Goal: Task Accomplishment & Management: Manage account settings

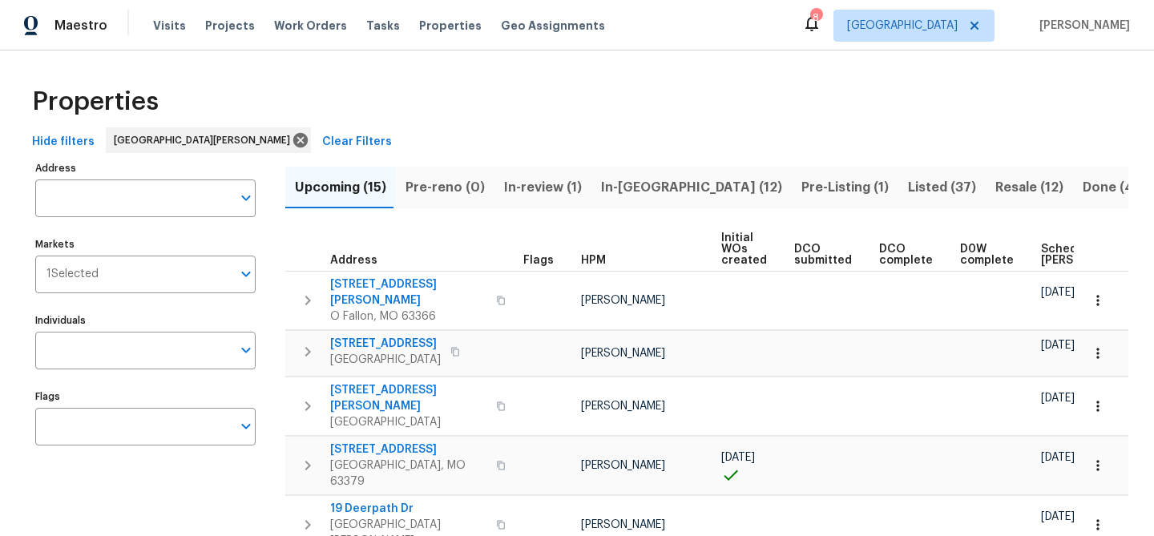
click at [802, 180] on span "Pre-Listing (1)" at bounding box center [845, 187] width 87 height 22
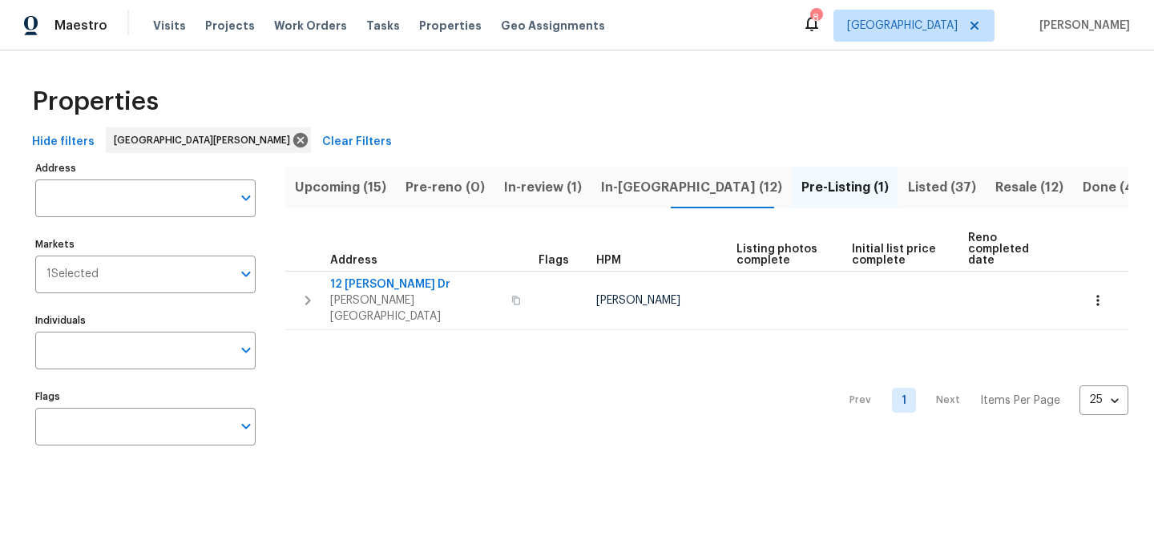
click at [637, 189] on span "In-reno (12)" at bounding box center [691, 187] width 181 height 22
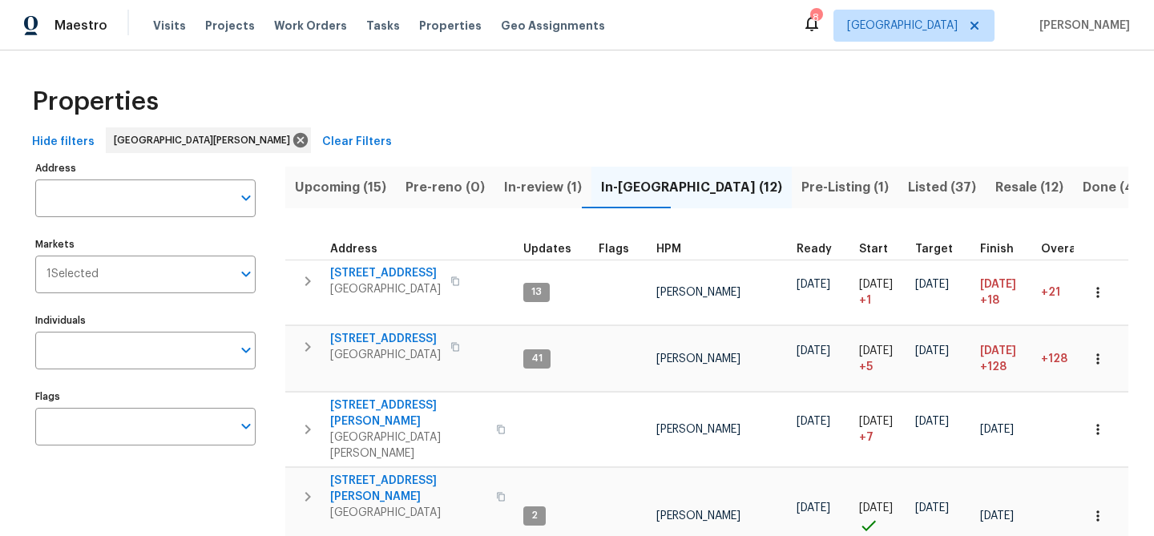
click at [802, 190] on span "Pre-Listing (1)" at bounding box center [845, 187] width 87 height 22
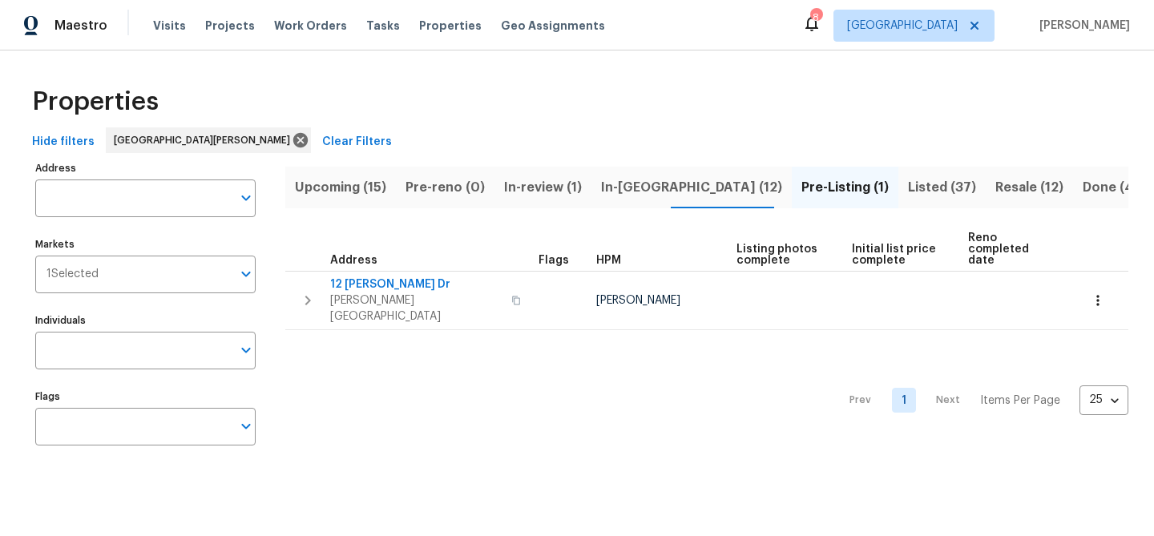
click at [908, 188] on span "Listed (37)" at bounding box center [942, 187] width 68 height 22
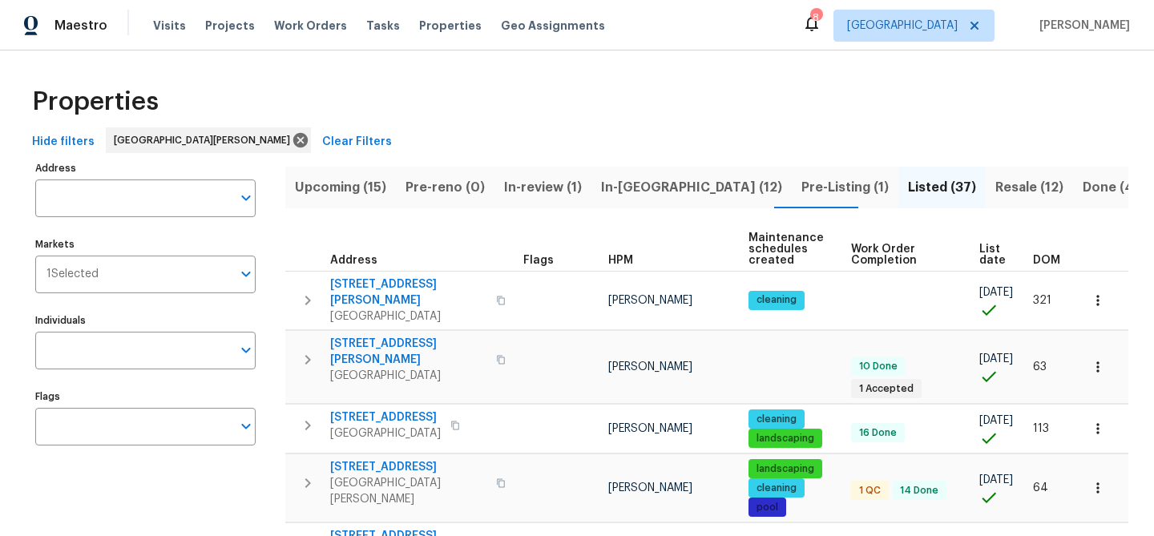
click at [983, 262] on span "List date" at bounding box center [993, 255] width 26 height 22
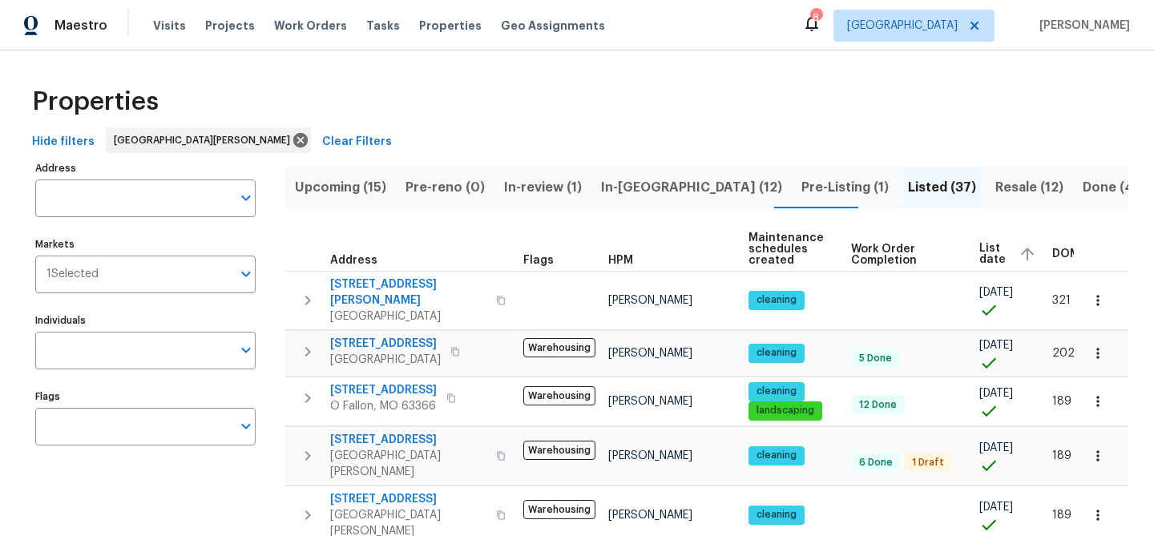
click at [988, 252] on span "List date" at bounding box center [993, 254] width 26 height 22
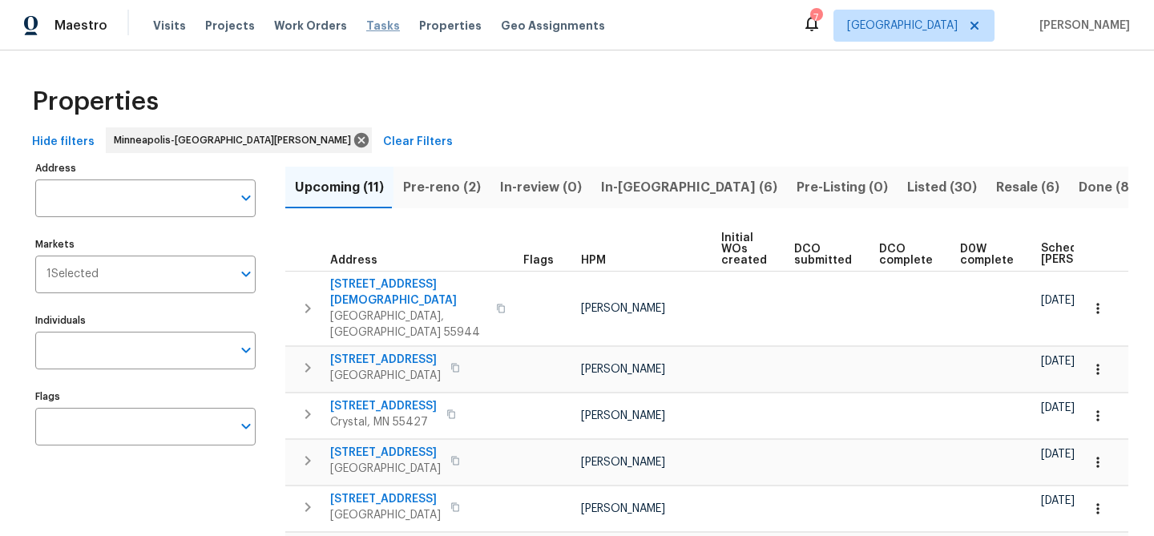
click at [366, 23] on span "Tasks" at bounding box center [383, 25] width 34 height 11
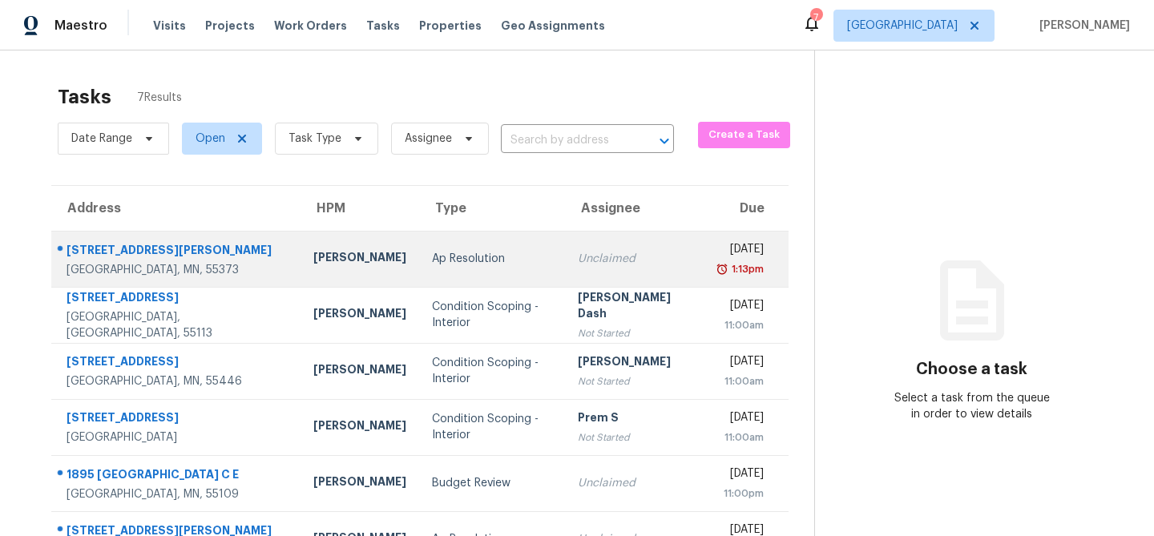
scroll to position [51, 0]
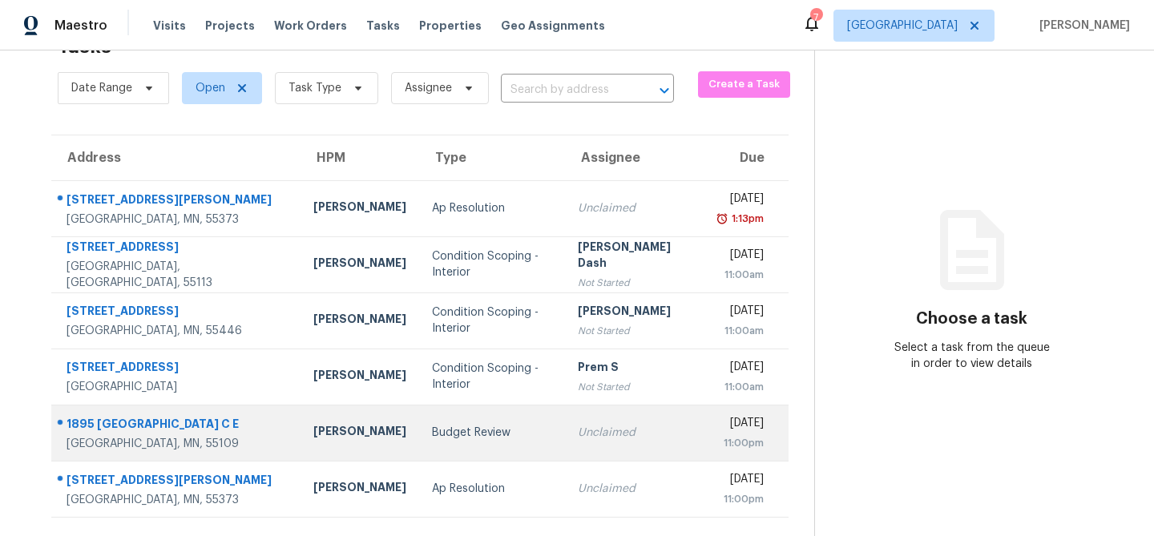
click at [432, 436] on div "Budget Review" at bounding box center [492, 433] width 120 height 16
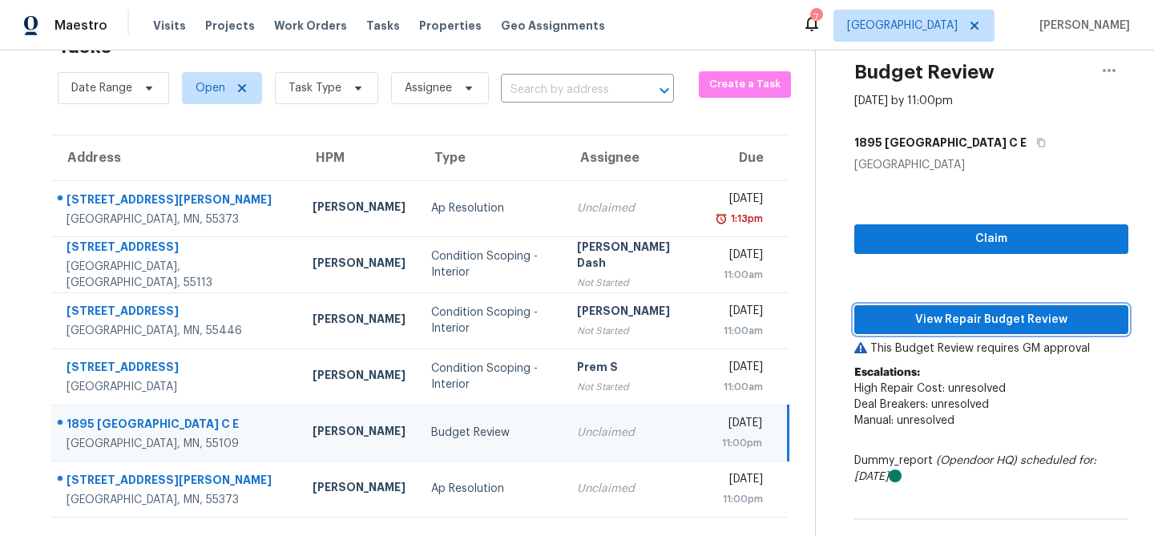
click at [997, 317] on span "View Repair Budget Review" at bounding box center [991, 320] width 249 height 20
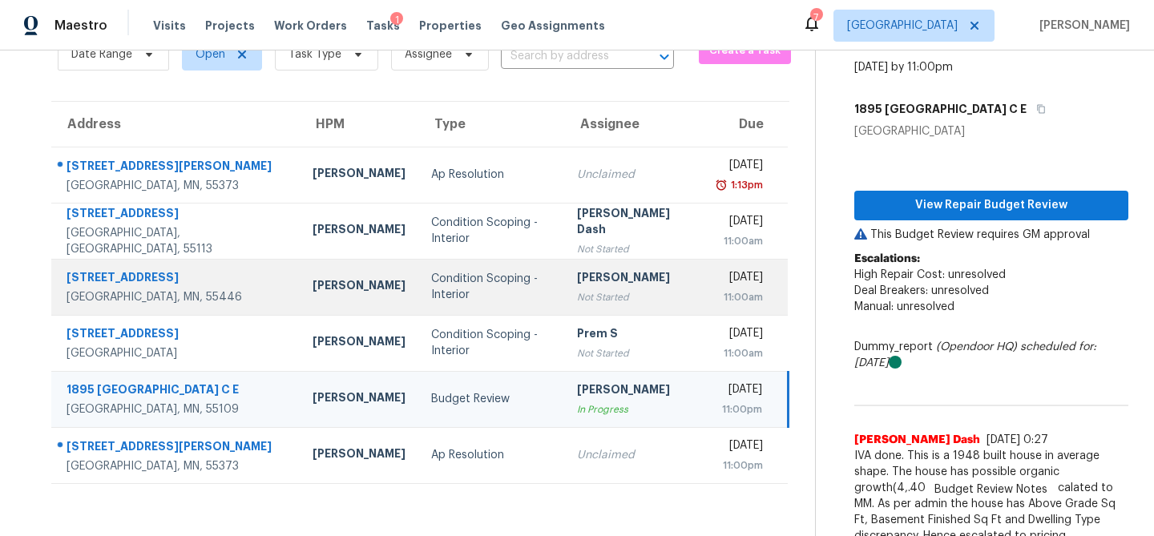
scroll to position [0, 0]
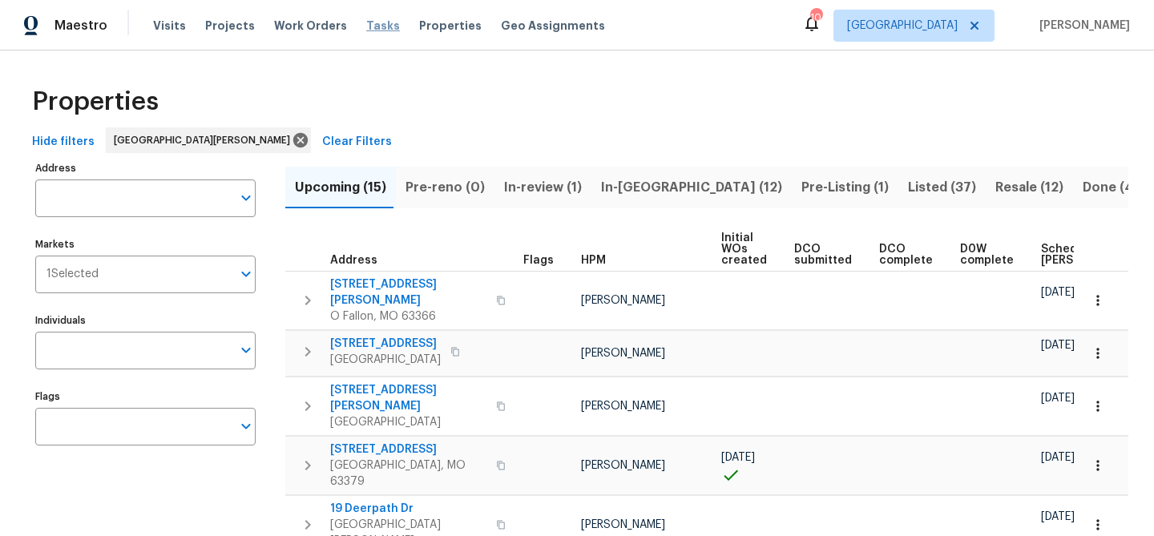
click at [366, 21] on span "Tasks" at bounding box center [383, 25] width 34 height 11
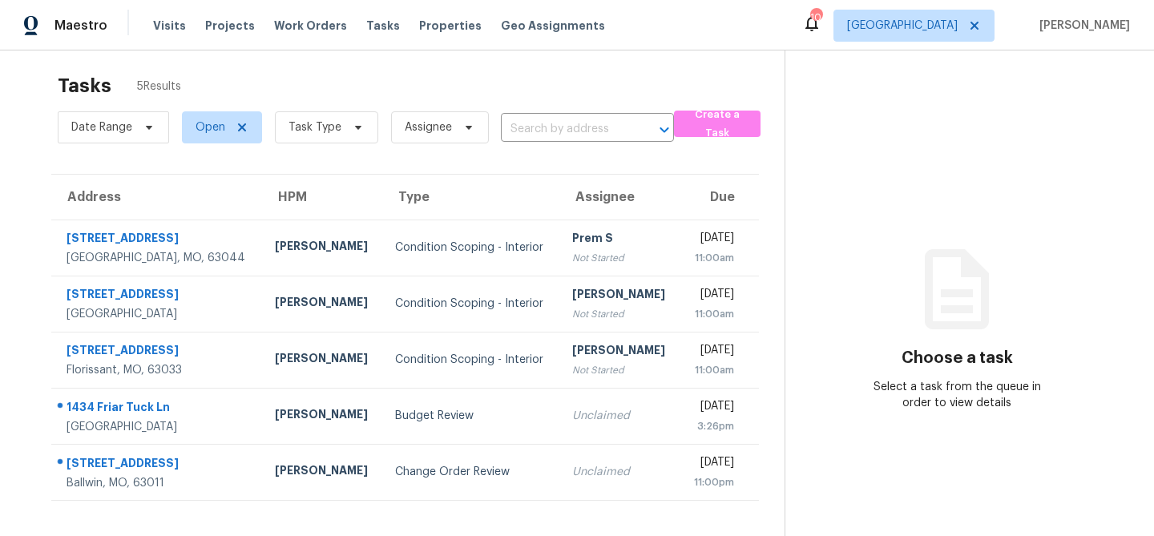
scroll to position [14, 0]
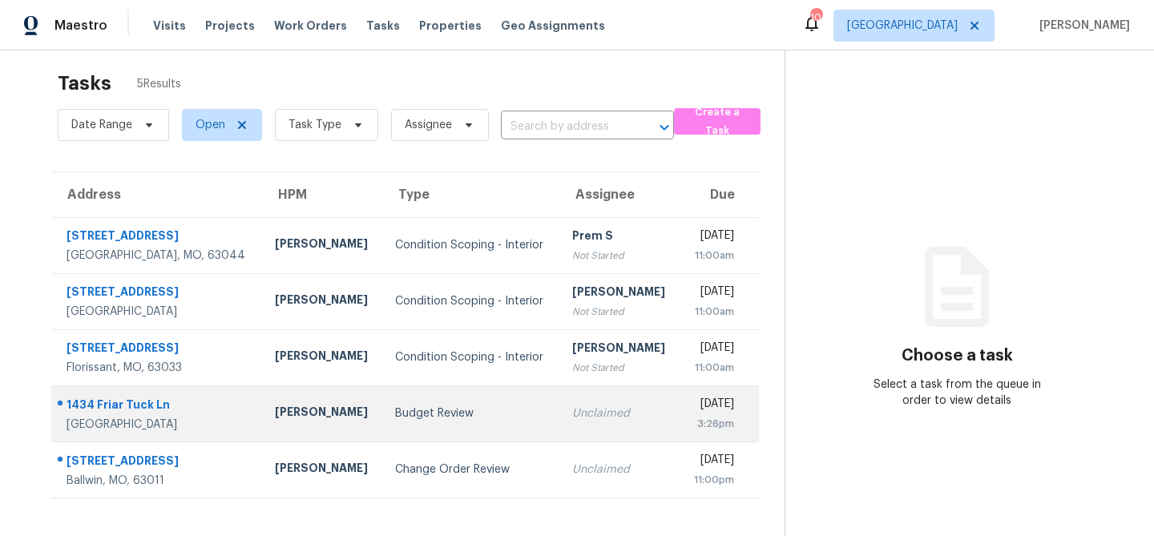
click at [395, 412] on div "Budget Review" at bounding box center [471, 414] width 152 height 16
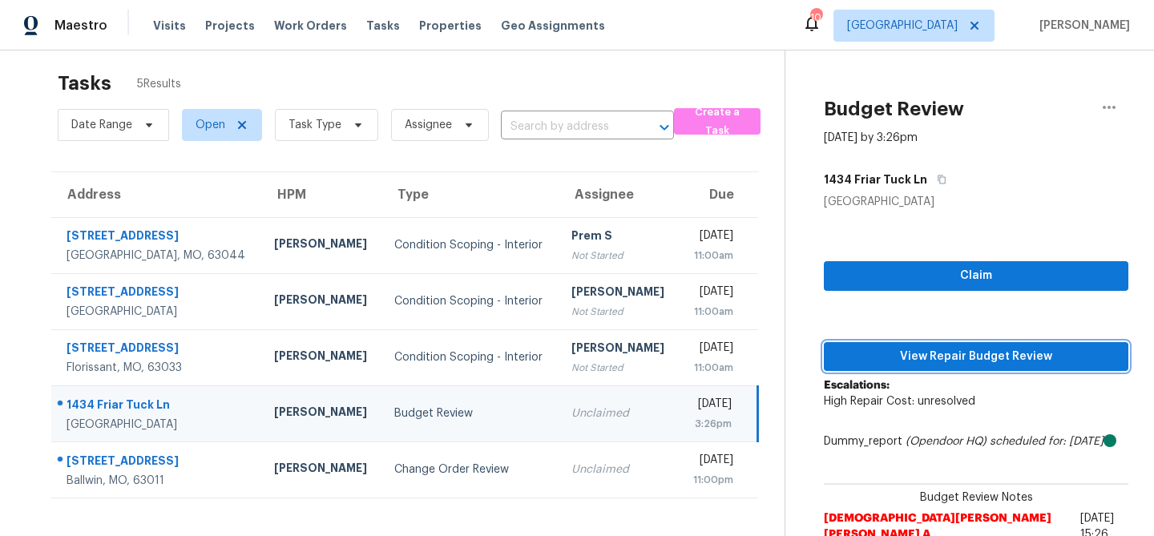
click at [966, 359] on span "View Repair Budget Review" at bounding box center [976, 357] width 279 height 20
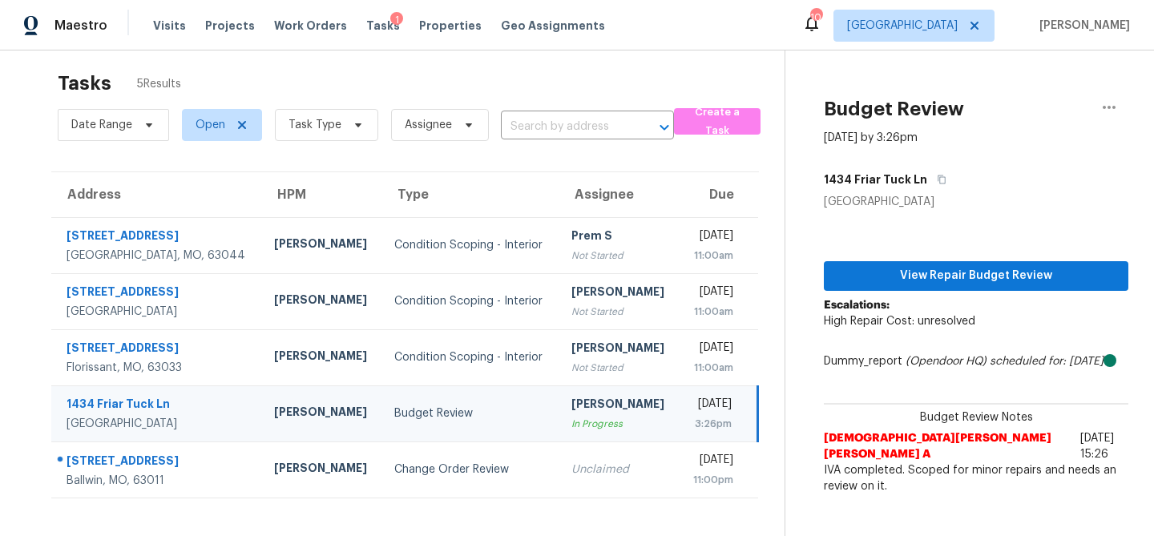
scroll to position [51, 0]
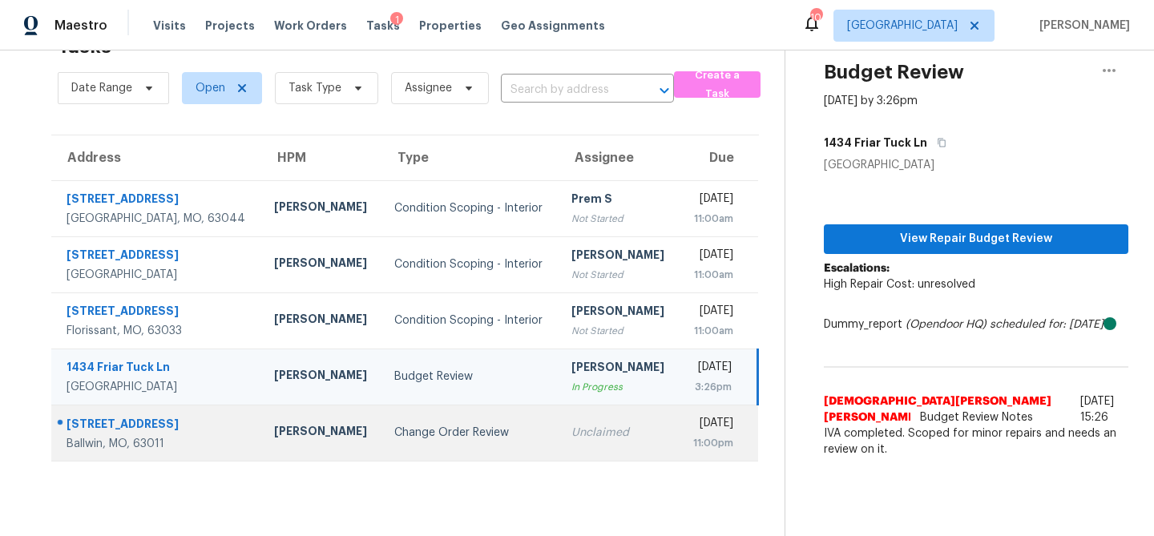
click at [394, 433] on div "Change Order Review" at bounding box center [469, 433] width 151 height 16
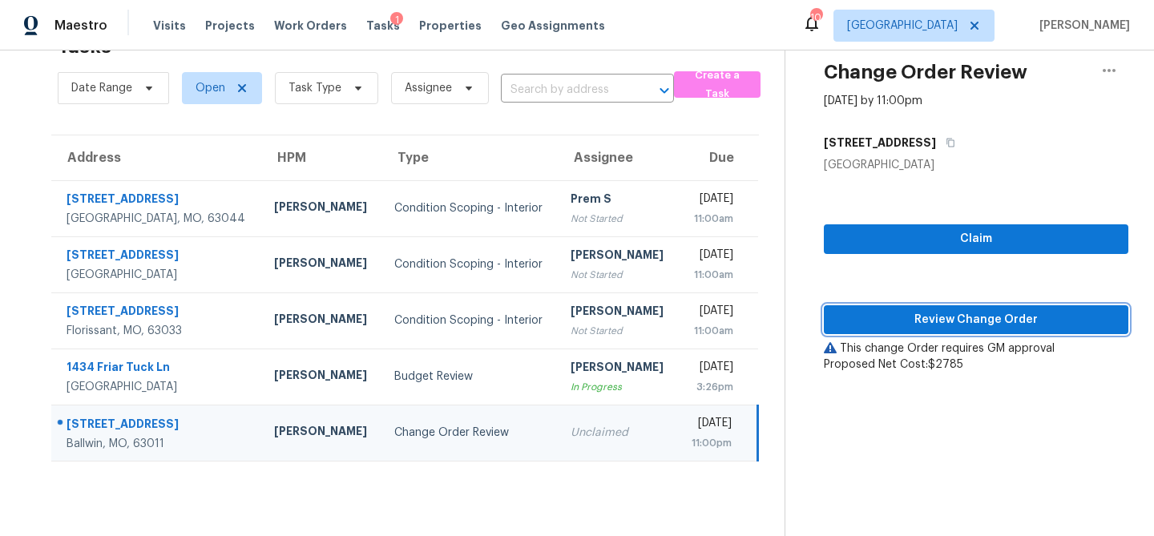
click at [915, 316] on span "Review Change Order" at bounding box center [976, 320] width 279 height 20
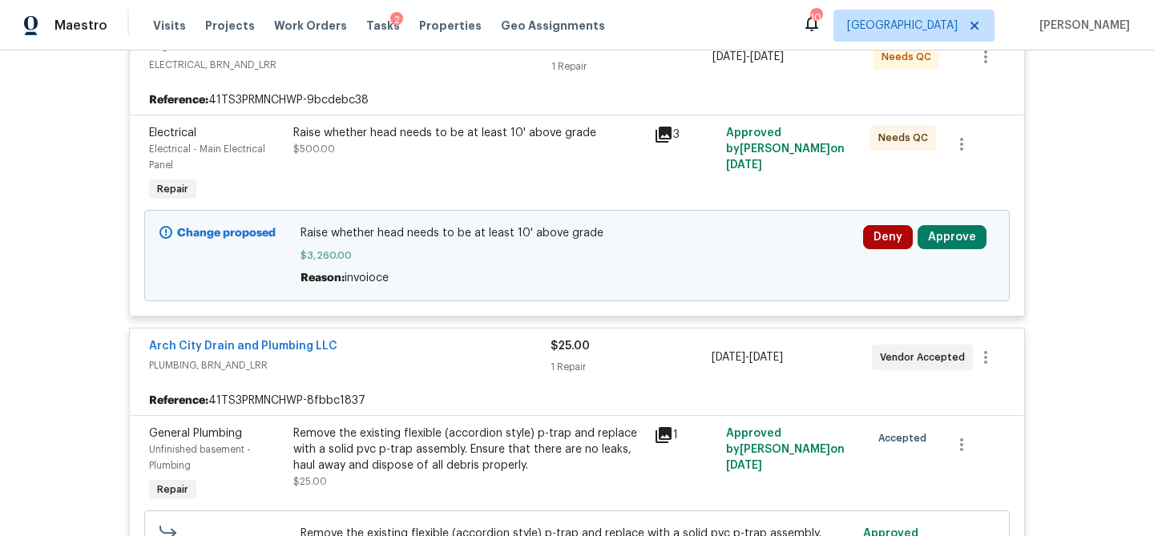
scroll to position [354, 0]
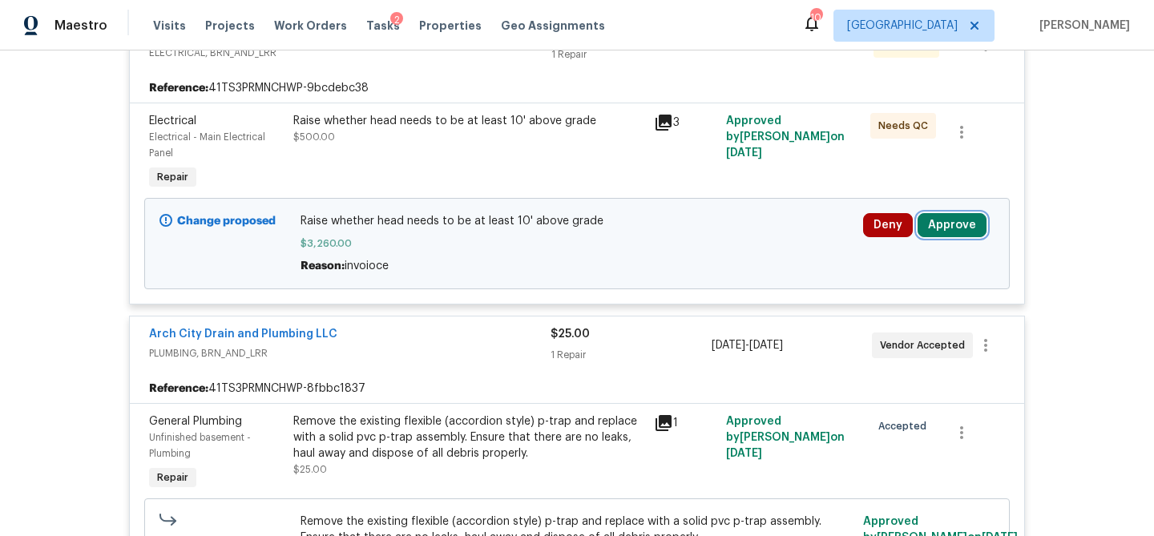
click at [934, 222] on button "Approve" at bounding box center [952, 225] width 69 height 24
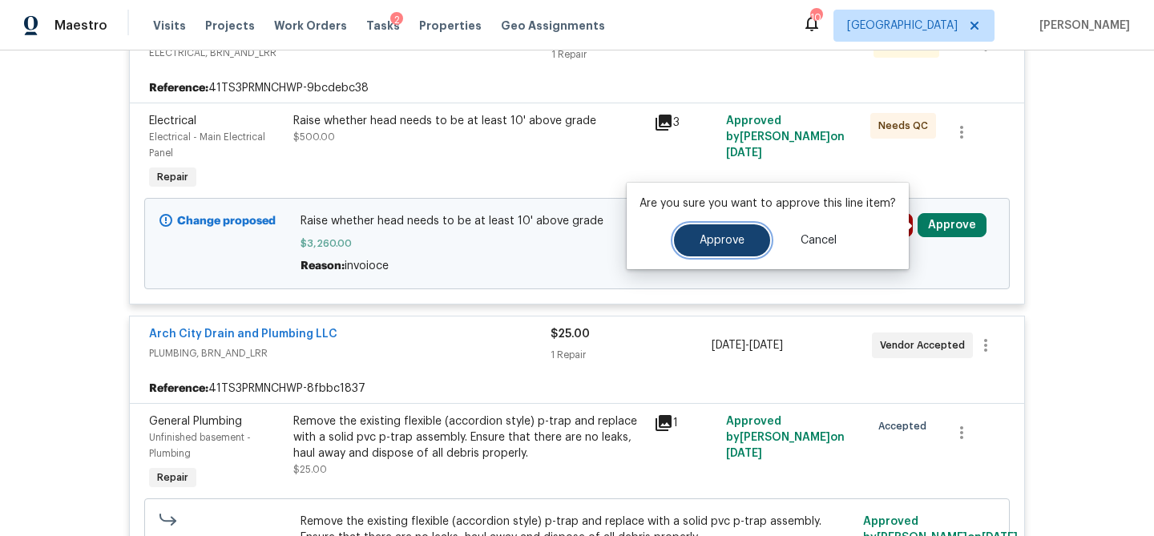
click at [723, 236] on span "Approve" at bounding box center [722, 241] width 45 height 12
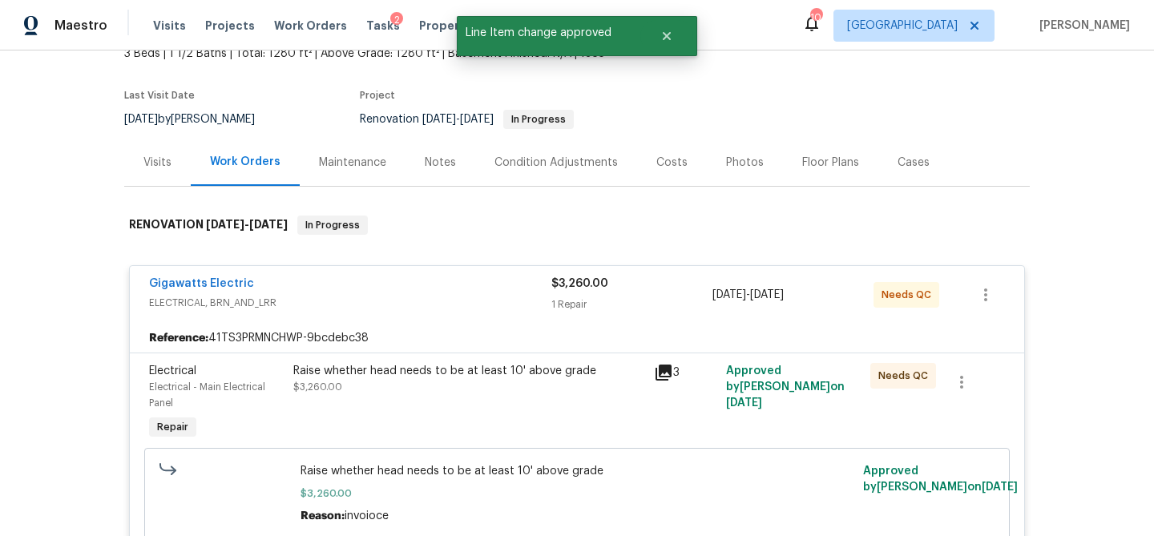
scroll to position [0, 0]
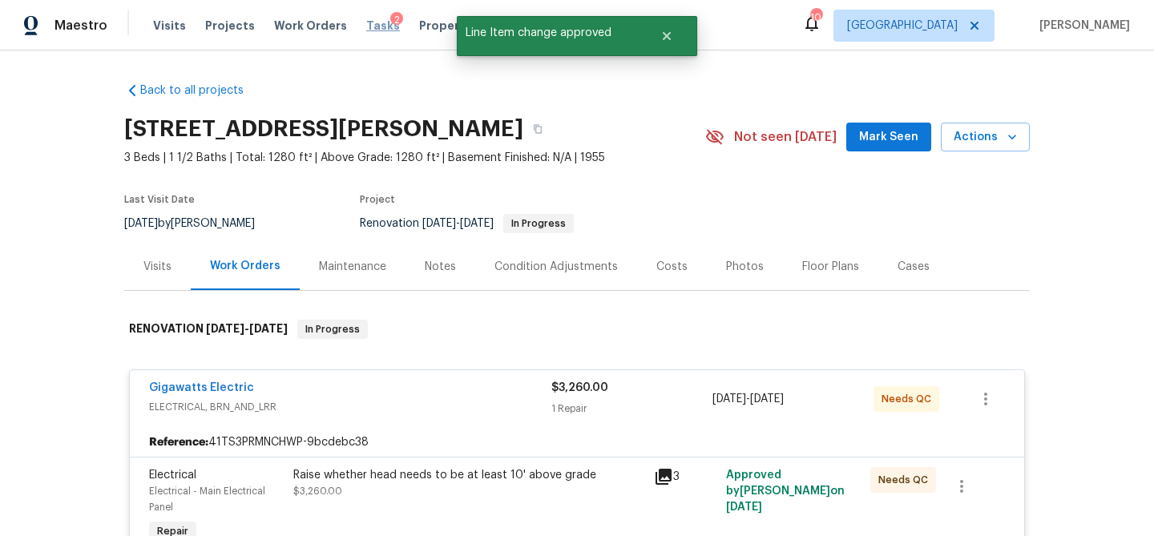
click at [367, 22] on span "Tasks" at bounding box center [383, 25] width 34 height 11
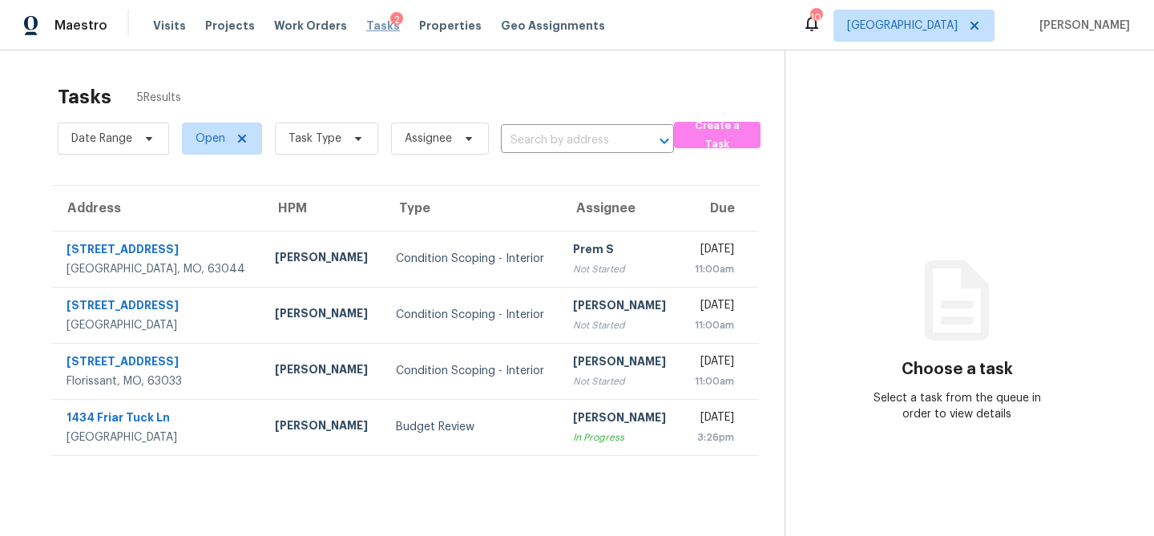
click at [366, 26] on span "Tasks" at bounding box center [383, 25] width 34 height 11
click at [438, 26] on span "Properties" at bounding box center [450, 26] width 63 height 16
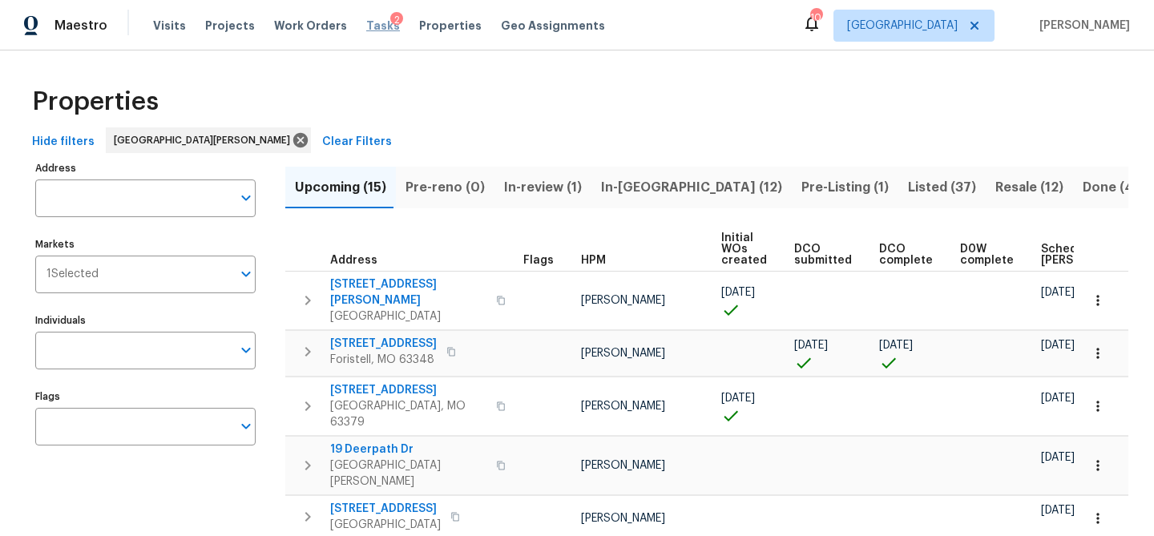
click at [366, 22] on span "Tasks" at bounding box center [383, 25] width 34 height 11
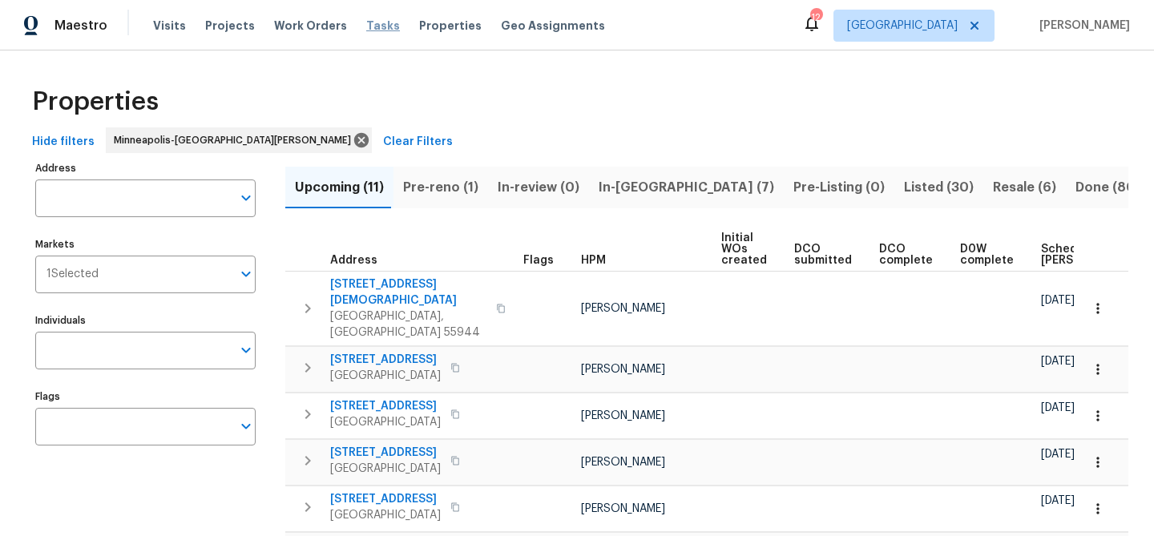
click at [376, 24] on span "Tasks" at bounding box center [383, 25] width 34 height 11
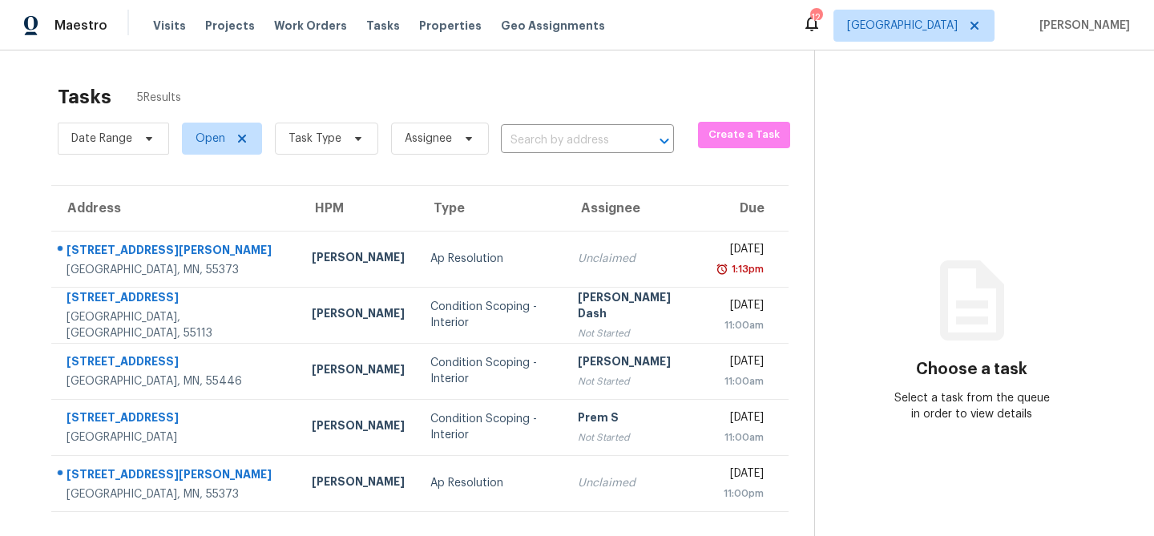
scroll to position [51, 0]
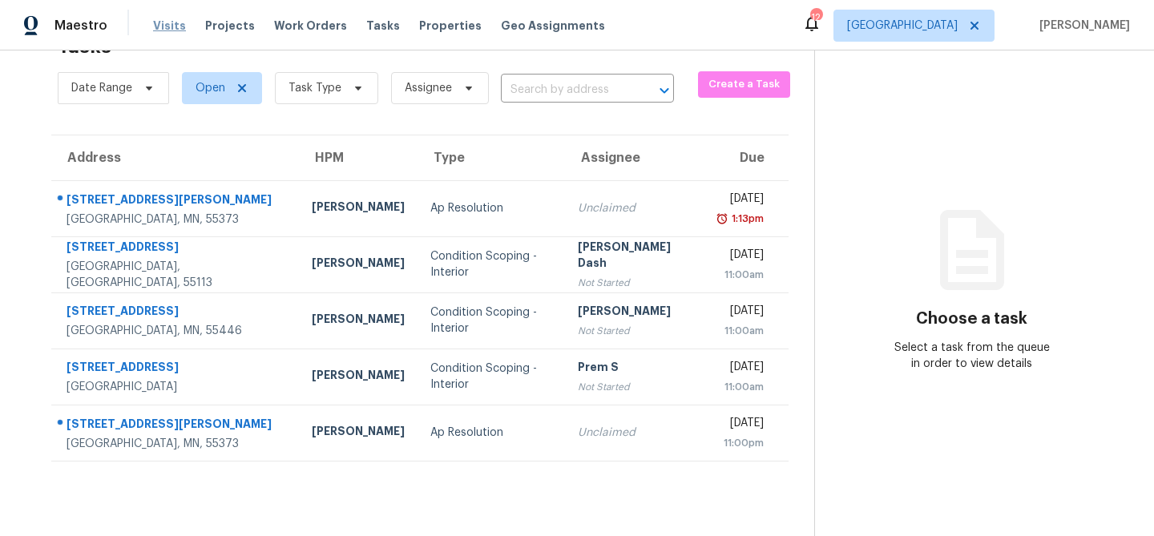
click at [168, 27] on span "Visits" at bounding box center [169, 26] width 33 height 16
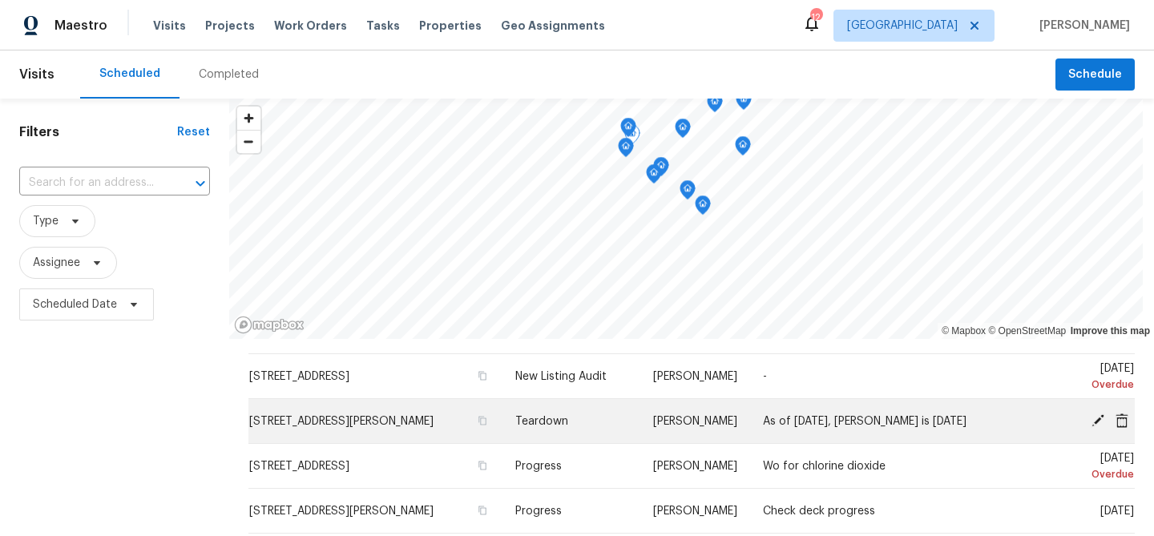
scroll to position [31, 0]
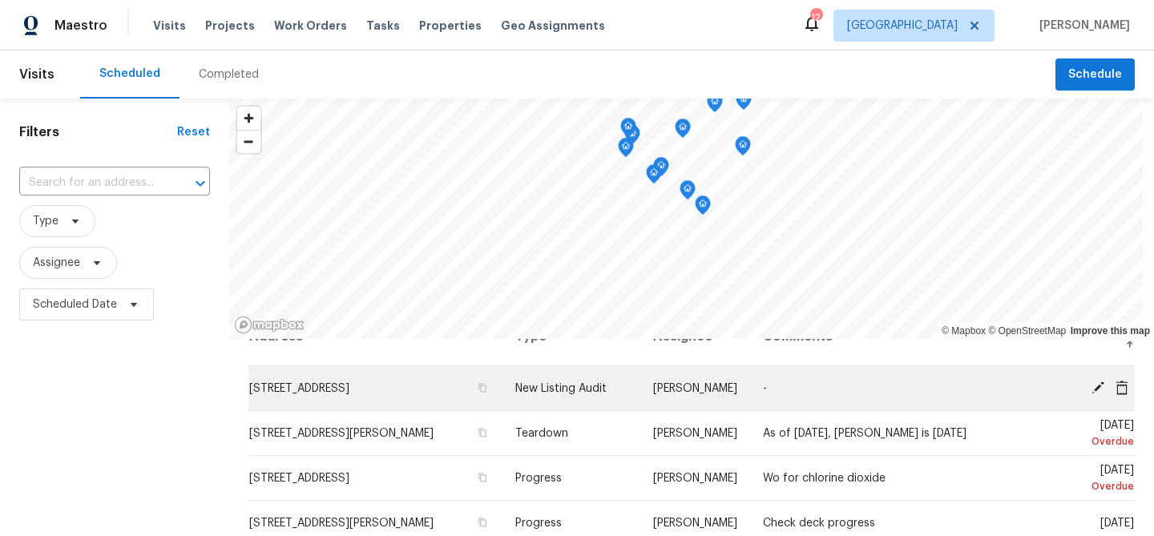
click at [1122, 390] on icon at bounding box center [1122, 387] width 14 height 14
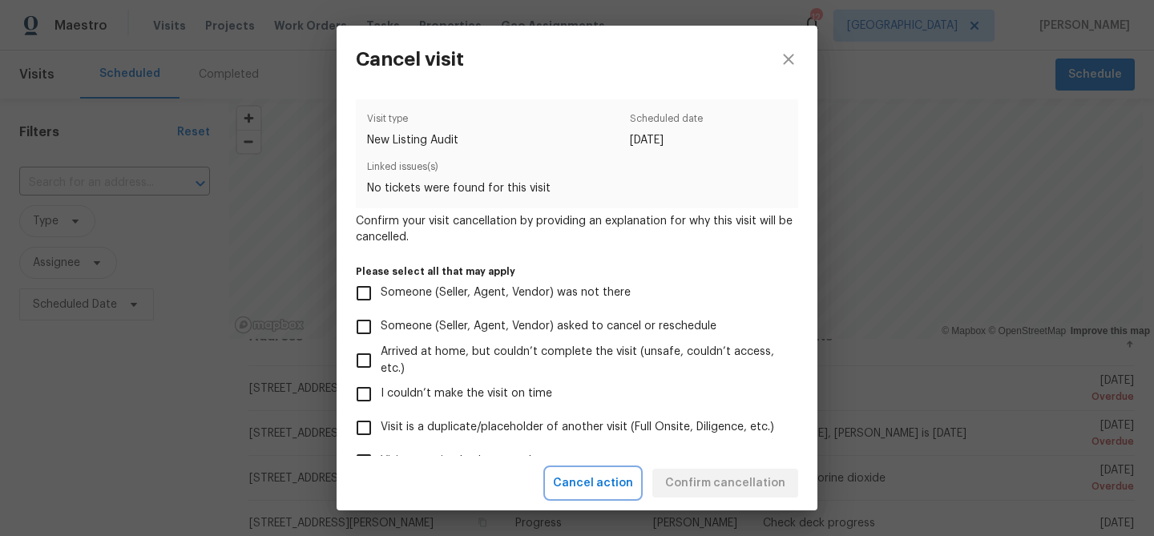
click at [592, 481] on span "Cancel action" at bounding box center [593, 484] width 80 height 20
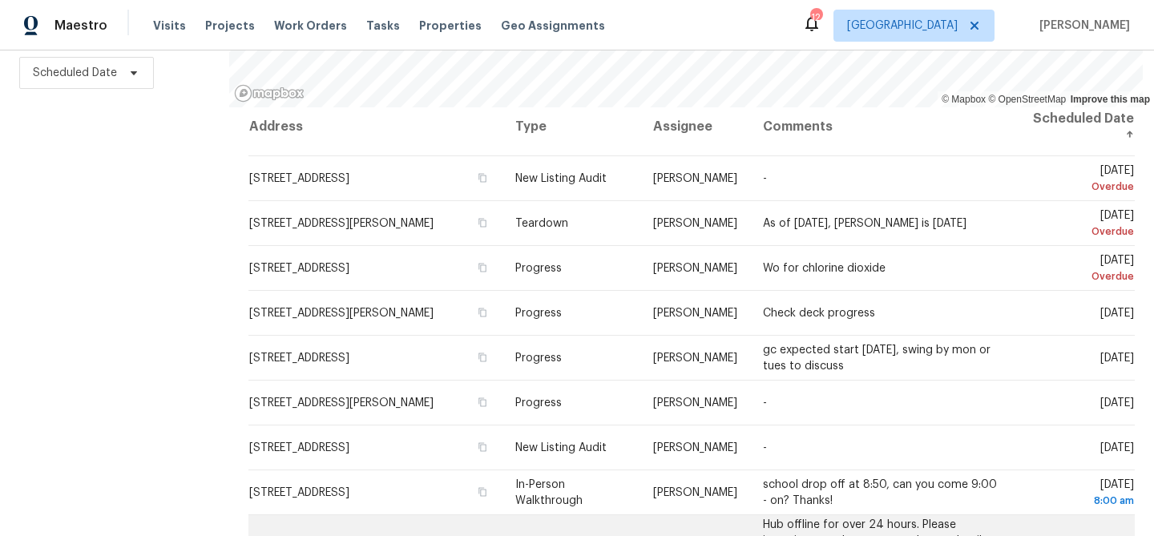
scroll to position [0, 0]
